Goal: Task Accomplishment & Management: Use online tool/utility

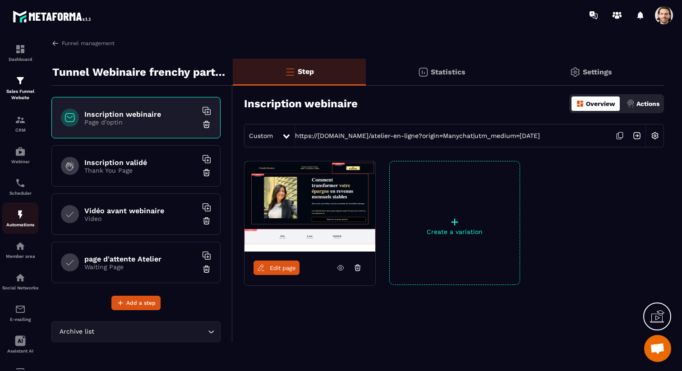
click at [23, 226] on p "Automations" at bounding box center [20, 224] width 36 height 5
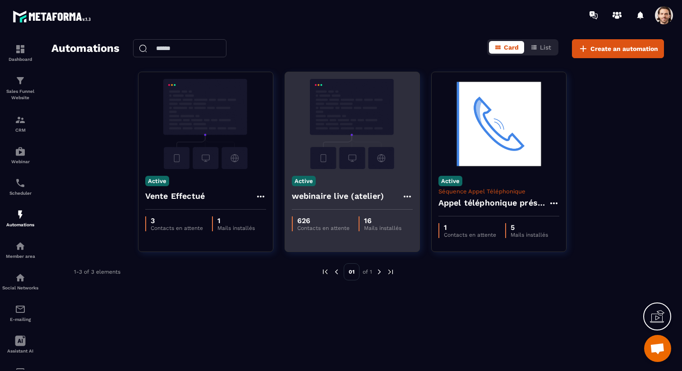
click at [314, 196] on h4 "webinaire live (atelier)" at bounding box center [338, 196] width 92 height 13
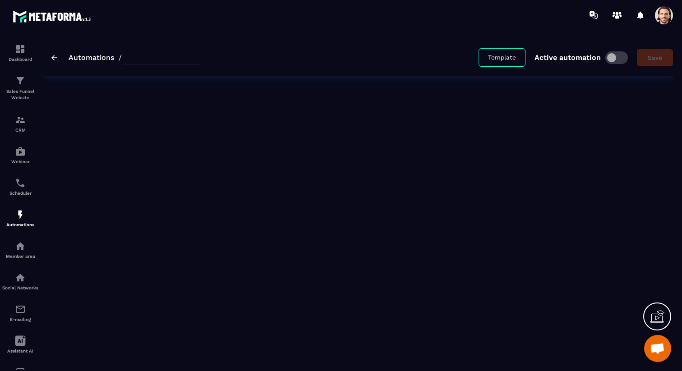
type input "**********"
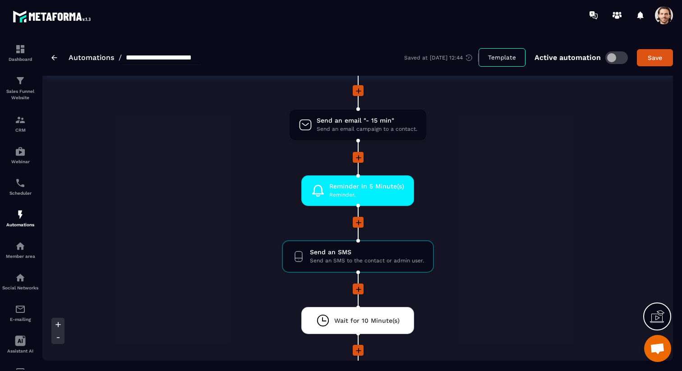
scroll to position [1048, 0]
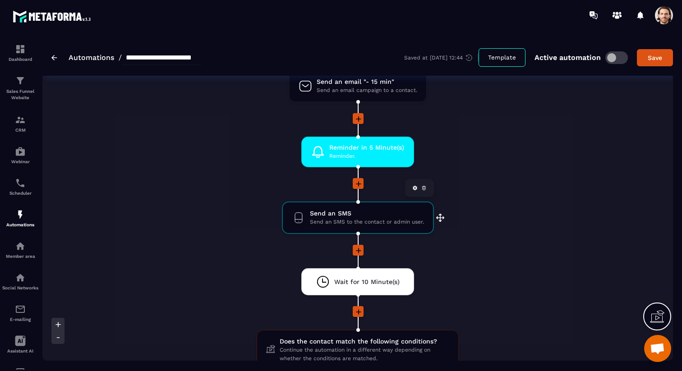
click at [361, 220] on span "Send an SMS to the contact or admin user." at bounding box center [367, 222] width 114 height 9
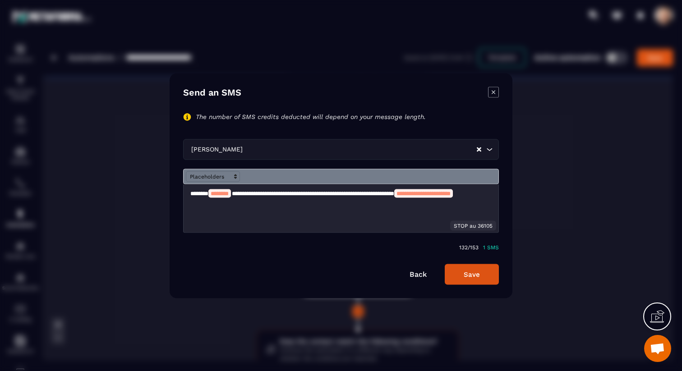
click at [493, 88] on icon "Modal window" at bounding box center [493, 92] width 11 height 11
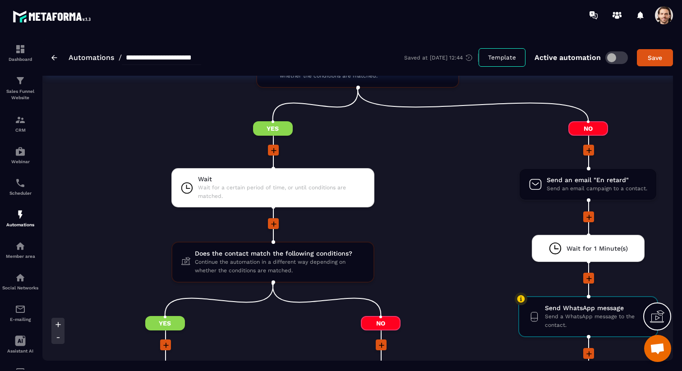
scroll to position [1357, 0]
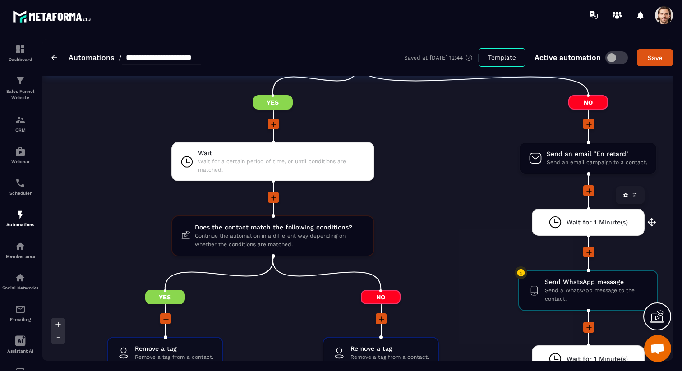
click at [636, 198] on icon at bounding box center [634, 195] width 5 height 5
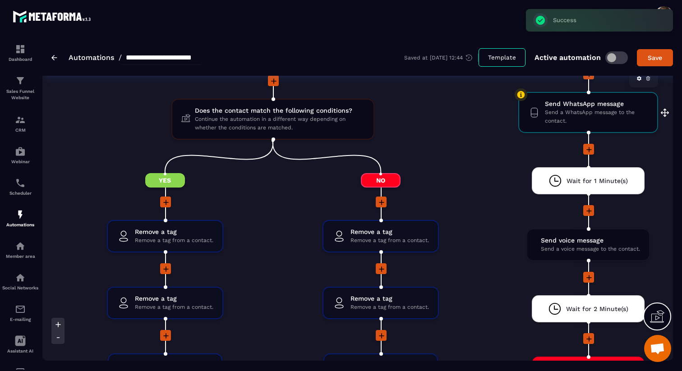
scroll to position [1487, 0]
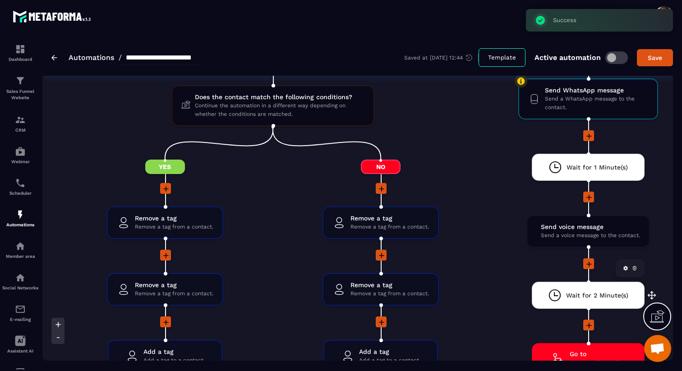
click at [636, 269] on icon at bounding box center [634, 269] width 3 height 2
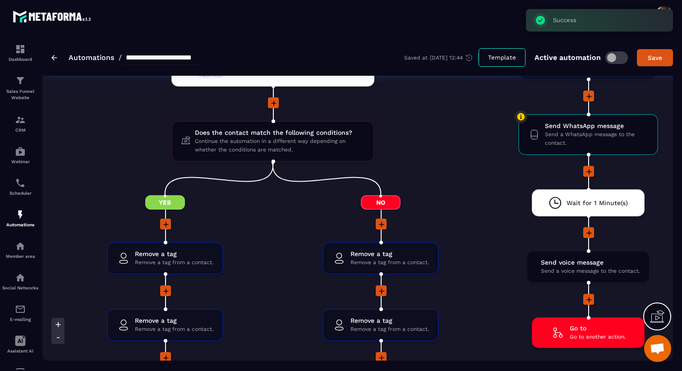
scroll to position [1424, 0]
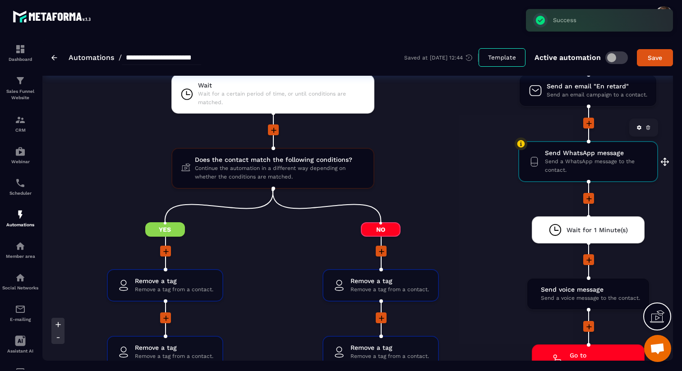
click at [575, 167] on span "Send a WhatsApp message to the contact." at bounding box center [596, 165] width 103 height 17
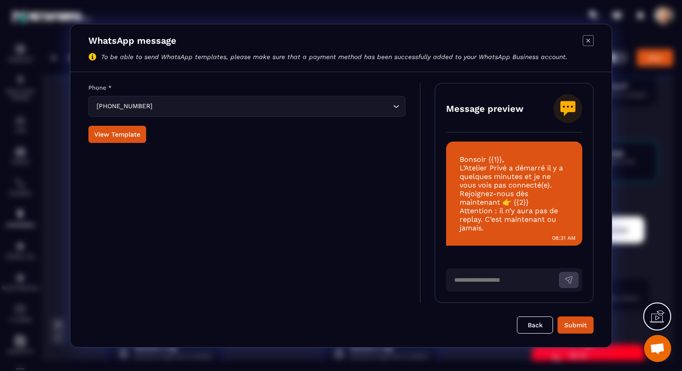
click at [587, 39] on icon "Modal window" at bounding box center [589, 40] width 4 height 4
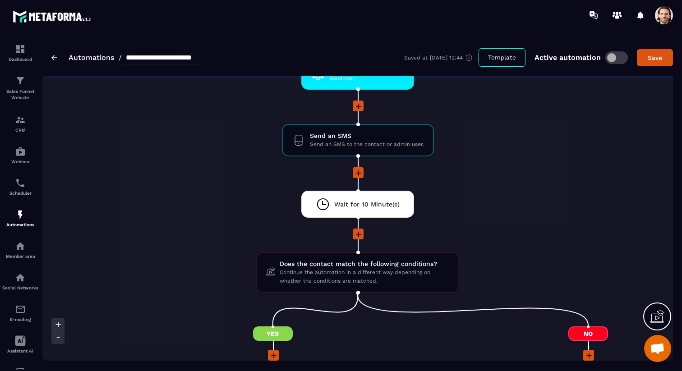
scroll to position [1134, 0]
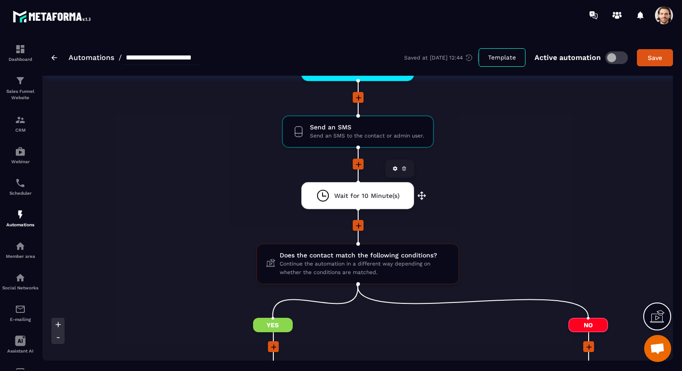
click at [379, 198] on span "Wait for 10 Minute(s)" at bounding box center [366, 196] width 65 height 9
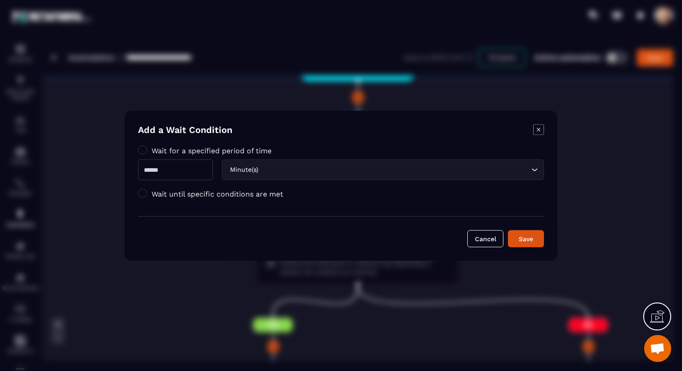
click at [203, 173] on input "**" at bounding box center [175, 169] width 75 height 21
click at [542, 129] on icon "Modal window" at bounding box center [538, 129] width 11 height 11
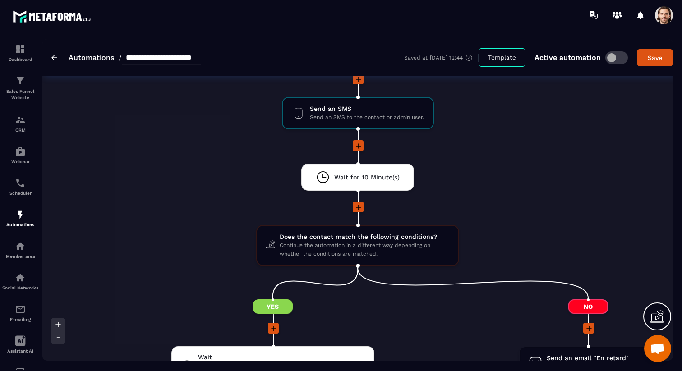
scroll to position [1142, 0]
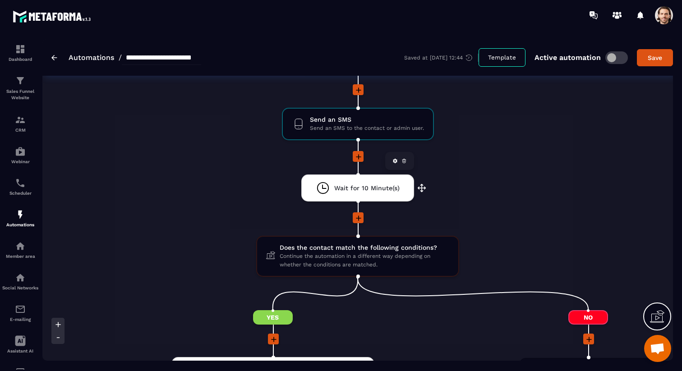
click at [365, 180] on div "Wait for 10 Minute(s) drag-arrow" at bounding box center [357, 188] width 113 height 27
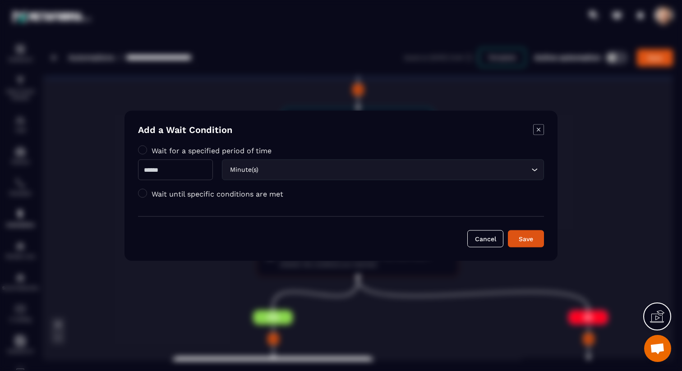
click at [541, 135] on div "Modal window" at bounding box center [538, 130] width 11 height 13
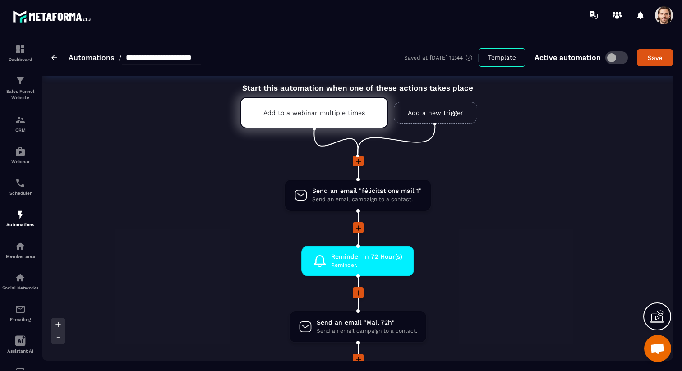
scroll to position [0, 0]
